Goal: Find specific page/section: Find specific page/section

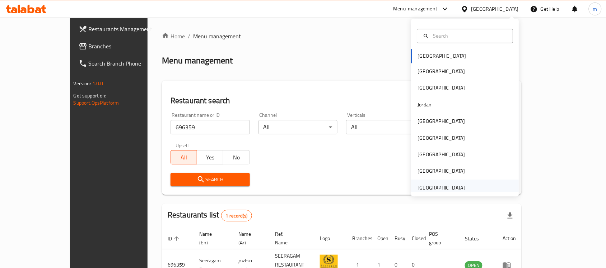
click at [460, 188] on div "[GEOGRAPHIC_DATA]" at bounding box center [441, 188] width 59 height 17
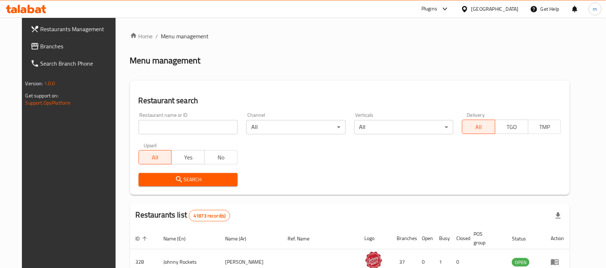
click at [41, 43] on span "Branches" at bounding box center [79, 46] width 77 height 9
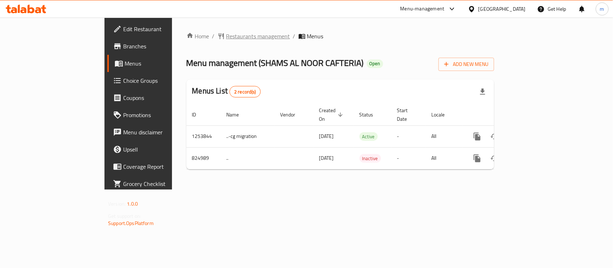
click at [226, 36] on span "Restaurants management" at bounding box center [258, 36] width 64 height 9
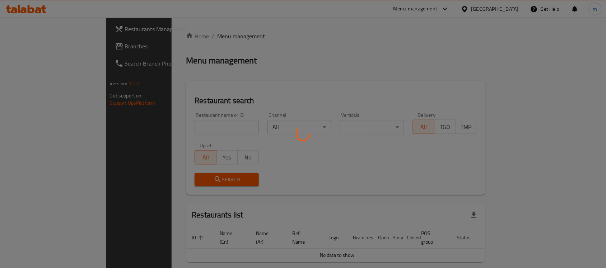
click at [199, 114] on div at bounding box center [303, 134] width 606 height 268
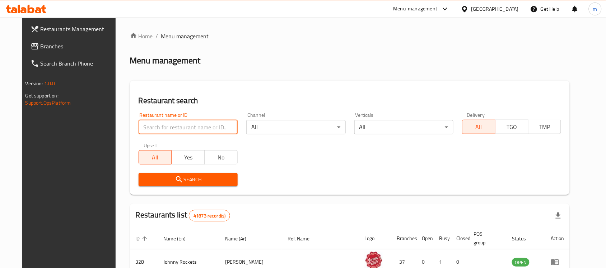
click at [153, 126] on input "search" at bounding box center [188, 127] width 99 height 14
paste input "655359"
type input "655359"
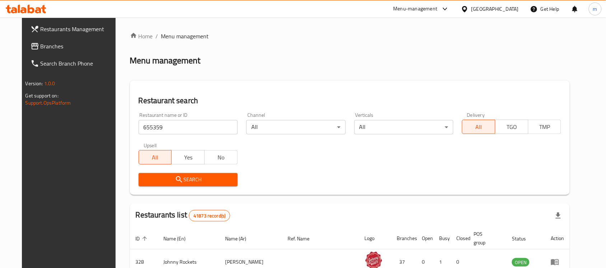
click at [177, 182] on span "Search" at bounding box center [188, 180] width 88 height 9
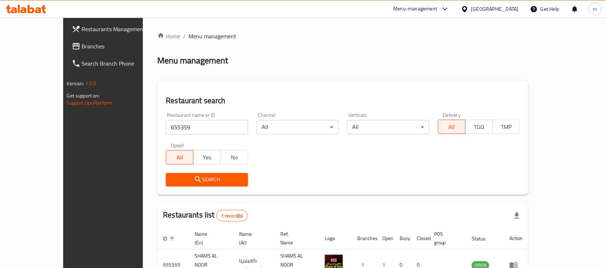
click at [82, 46] on span "Branches" at bounding box center [120, 46] width 77 height 9
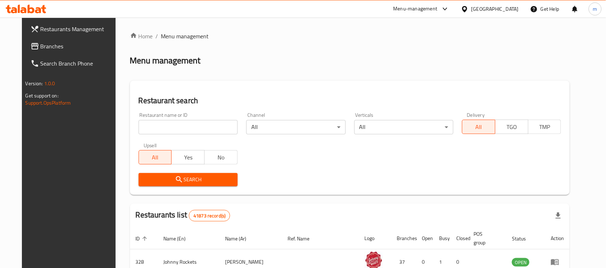
click at [179, 125] on input "search" at bounding box center [188, 127] width 99 height 14
paste input "706843"
type input "706843"
click at [174, 179] on span "Search" at bounding box center [188, 180] width 88 height 9
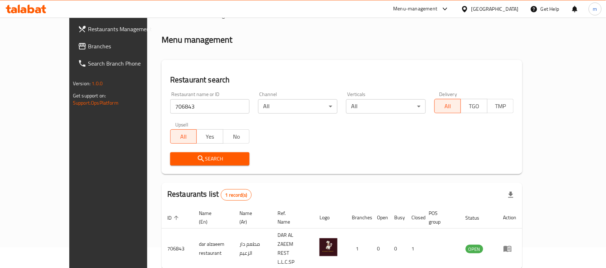
scroll to position [38, 0]
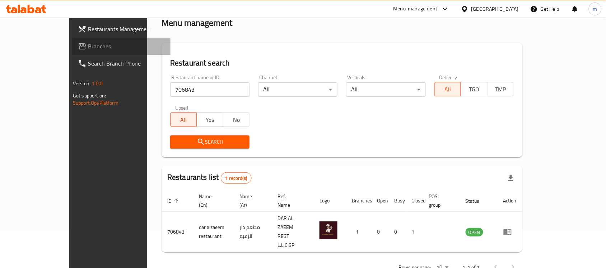
click at [88, 48] on span "Branches" at bounding box center [126, 46] width 77 height 9
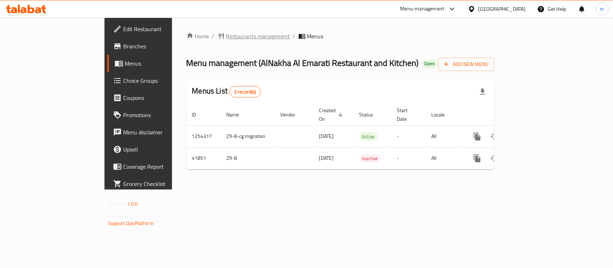
click at [226, 33] on span "Restaurants management" at bounding box center [258, 36] width 64 height 9
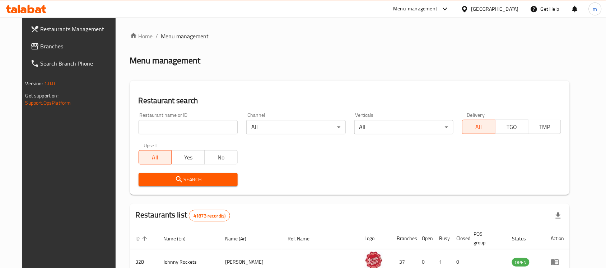
click at [164, 130] on input "search" at bounding box center [188, 127] width 99 height 14
paste input "21838"
type input "21838"
click at [176, 178] on icon "submit" at bounding box center [179, 180] width 6 height 6
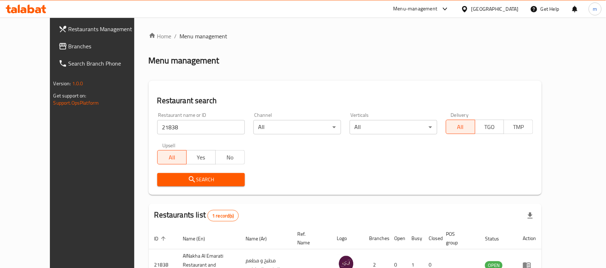
scroll to position [46, 0]
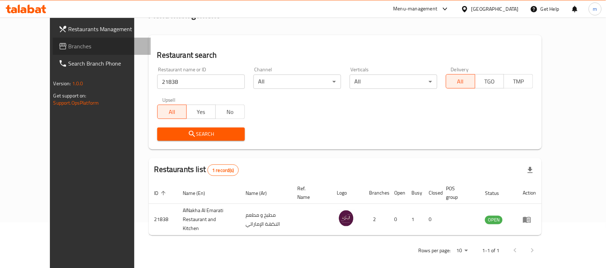
click at [69, 45] on span "Branches" at bounding box center [107, 46] width 77 height 9
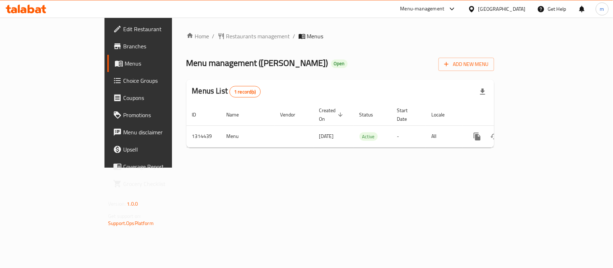
click at [226, 35] on span "Restaurants management" at bounding box center [258, 36] width 64 height 9
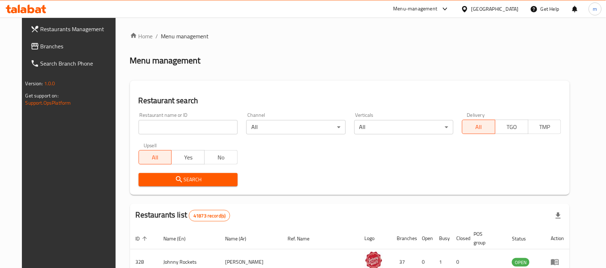
click at [180, 123] on input "search" at bounding box center [188, 127] width 99 height 14
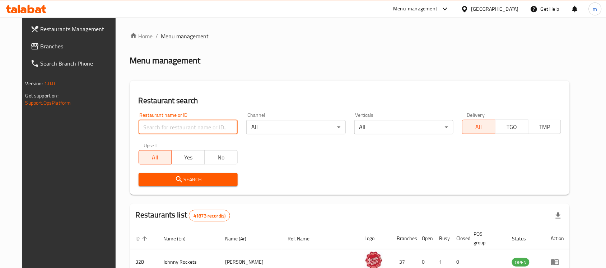
paste input "706932"
type input "706932"
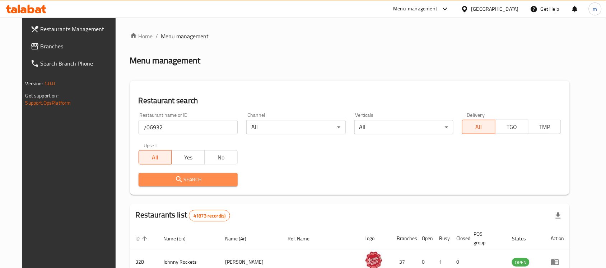
click at [175, 177] on icon "submit" at bounding box center [179, 180] width 9 height 9
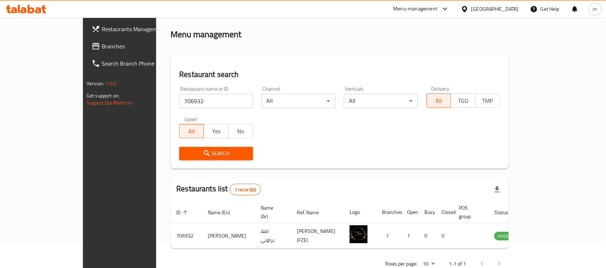
scroll to position [38, 0]
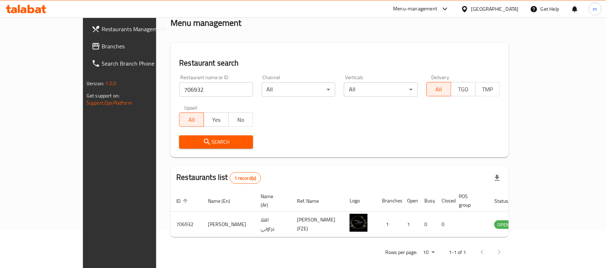
click at [479, 9] on div "[GEOGRAPHIC_DATA]" at bounding box center [494, 9] width 47 height 8
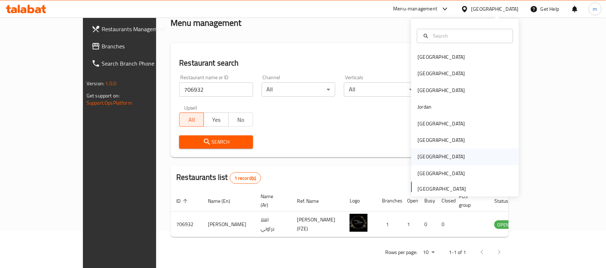
click at [424, 159] on div "[GEOGRAPHIC_DATA]" at bounding box center [441, 157] width 59 height 17
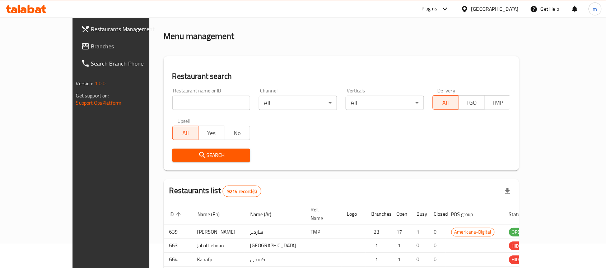
scroll to position [38, 0]
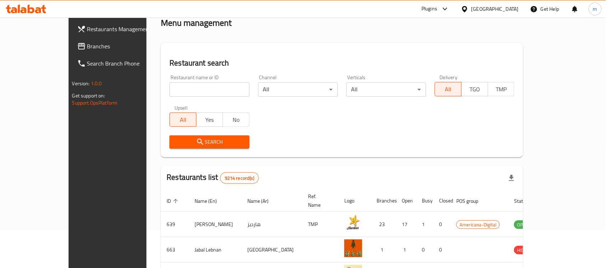
click at [87, 44] on span "Branches" at bounding box center [125, 46] width 77 height 9
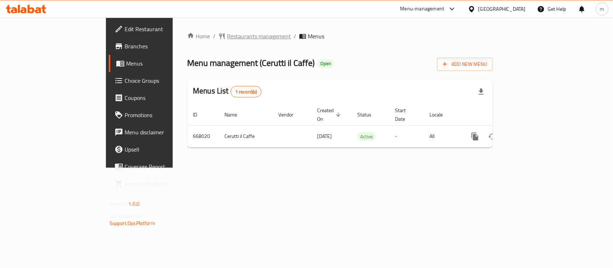
click at [227, 37] on span "Restaurants management" at bounding box center [259, 36] width 64 height 9
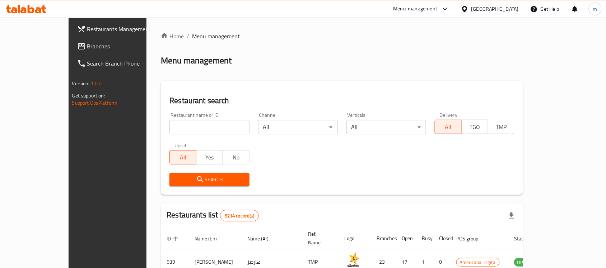
click at [169, 122] on input "search" at bounding box center [209, 127] width 80 height 14
paste input "642111"
type input "642111"
click at [175, 180] on span "Search" at bounding box center [209, 180] width 68 height 9
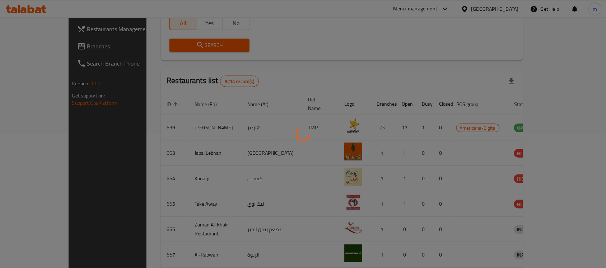
scroll to position [38, 0]
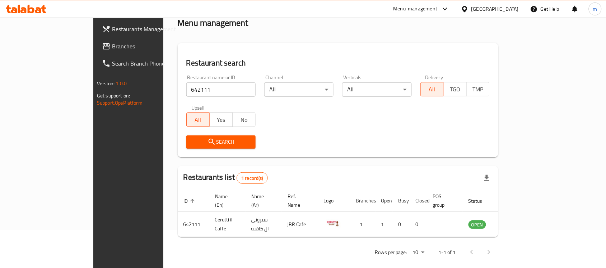
click at [467, 10] on icon at bounding box center [464, 9] width 5 height 6
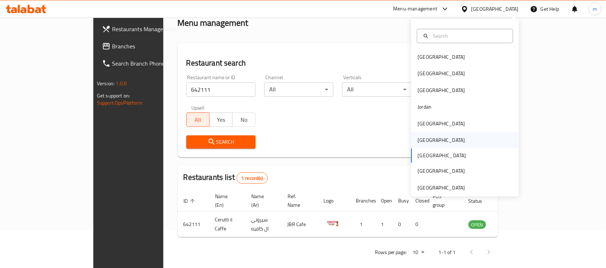
click at [431, 142] on div "[GEOGRAPHIC_DATA]" at bounding box center [465, 140] width 108 height 17
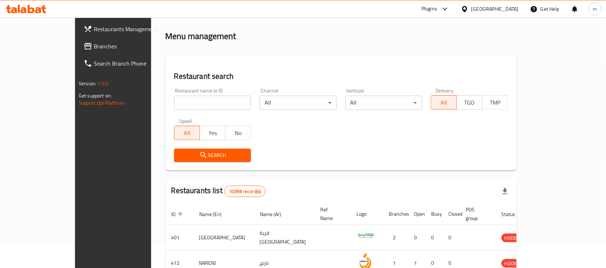
scroll to position [38, 0]
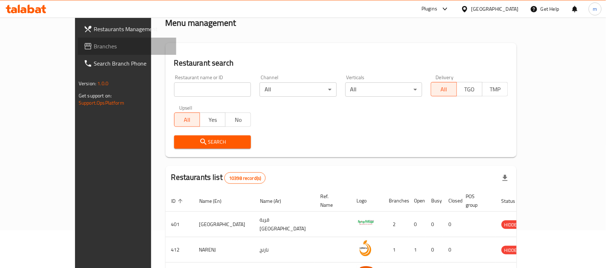
click at [78, 38] on link "Branches" at bounding box center [127, 46] width 98 height 17
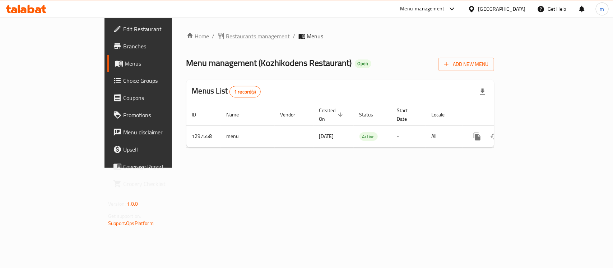
click at [226, 36] on span "Restaurants management" at bounding box center [258, 36] width 64 height 9
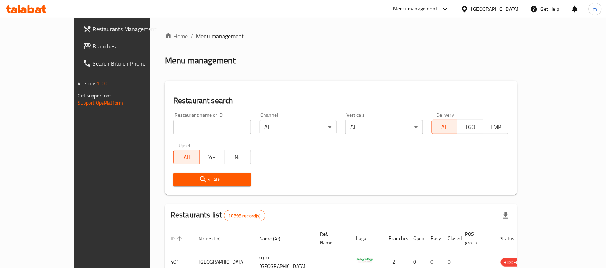
click at [180, 126] on input "search" at bounding box center [212, 127] width 78 height 14
paste input "700543"
type input "700543"
click at [199, 178] on icon "submit" at bounding box center [203, 180] width 9 height 9
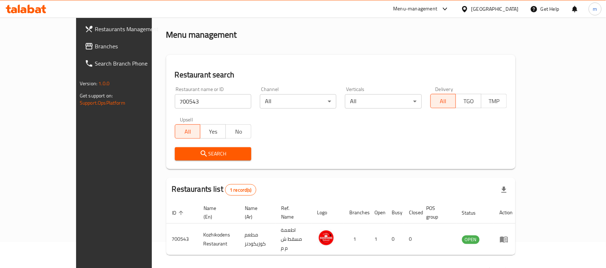
scroll to position [38, 0]
